Goal: Check status: Check status

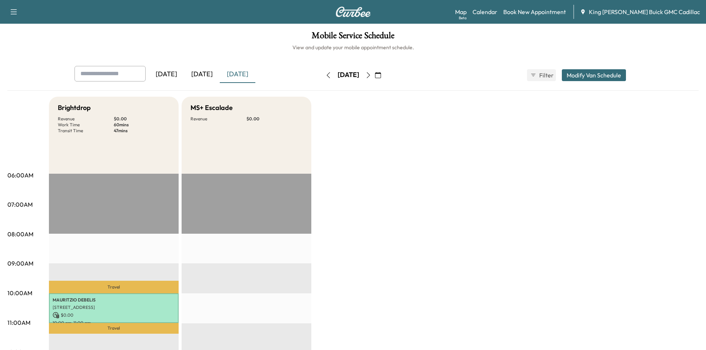
scroll to position [74, 0]
click at [371, 76] on icon "button" at bounding box center [369, 75] width 6 height 6
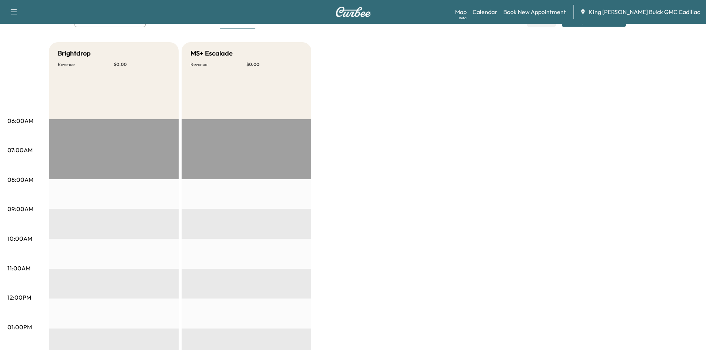
scroll to position [13, 0]
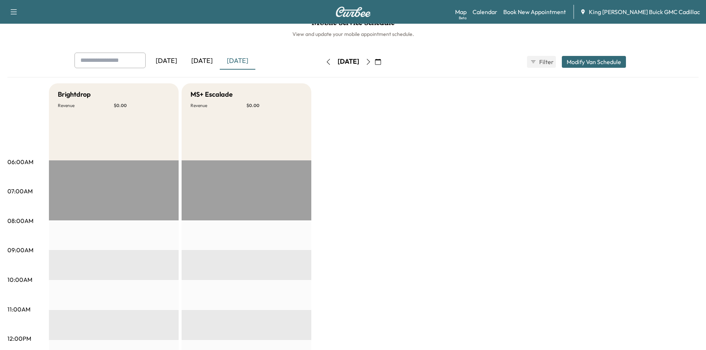
click at [375, 61] on button "button" at bounding box center [368, 62] width 13 height 12
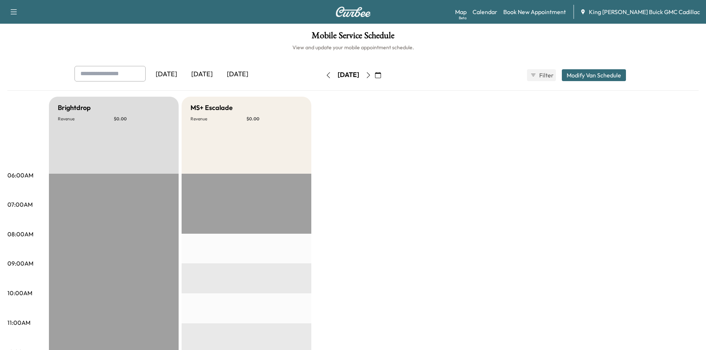
click at [322, 75] on button "button" at bounding box center [328, 75] width 13 height 12
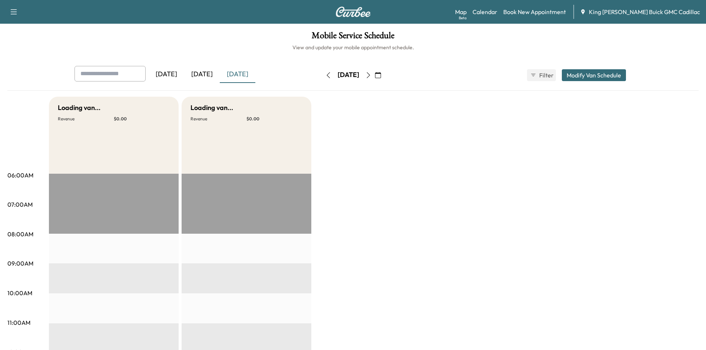
click at [325, 75] on icon "button" at bounding box center [328, 75] width 6 height 6
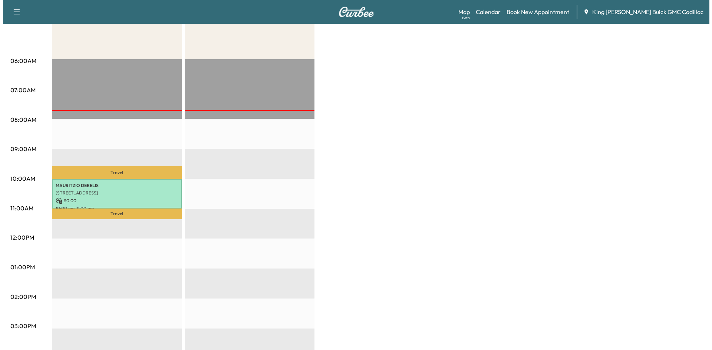
scroll to position [148, 0]
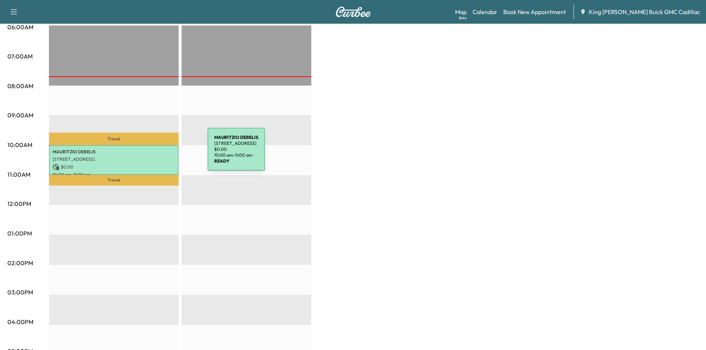
click at [152, 154] on div "[PERSON_NAME] [STREET_ADDRESS] $ 0.00 10:00 am - 11:00 am" at bounding box center [114, 160] width 130 height 30
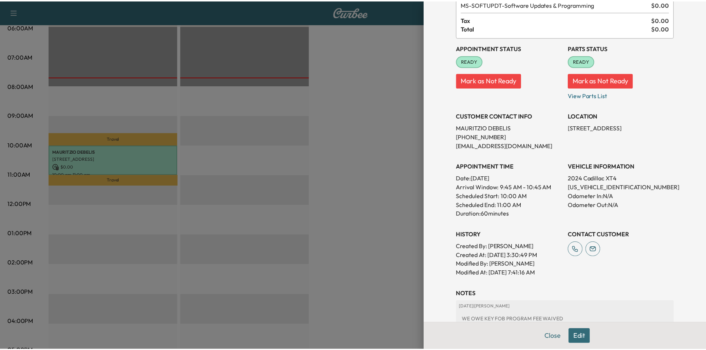
scroll to position [0, 0]
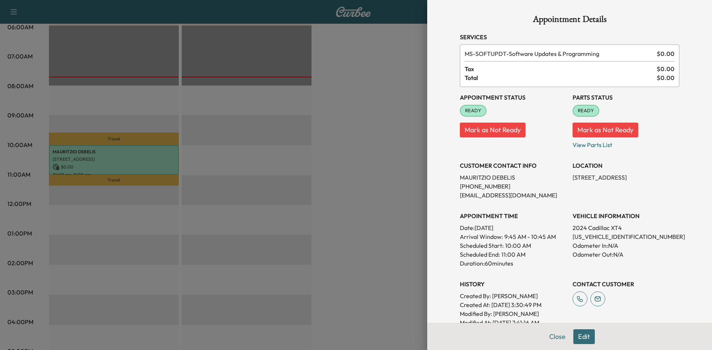
click at [346, 122] on div at bounding box center [356, 175] width 712 height 350
